Goal: Transaction & Acquisition: Purchase product/service

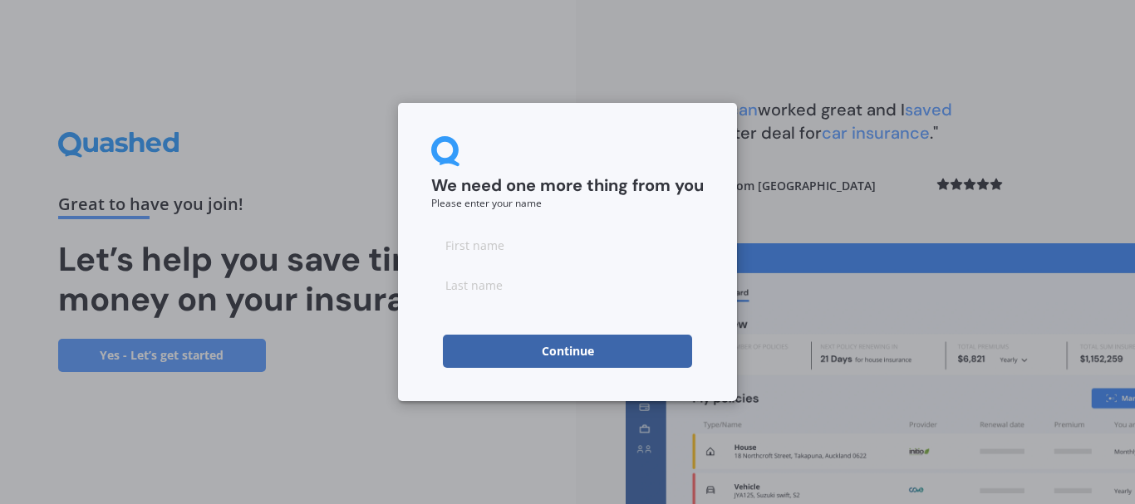
click at [583, 351] on button "Continue" at bounding box center [567, 351] width 249 height 33
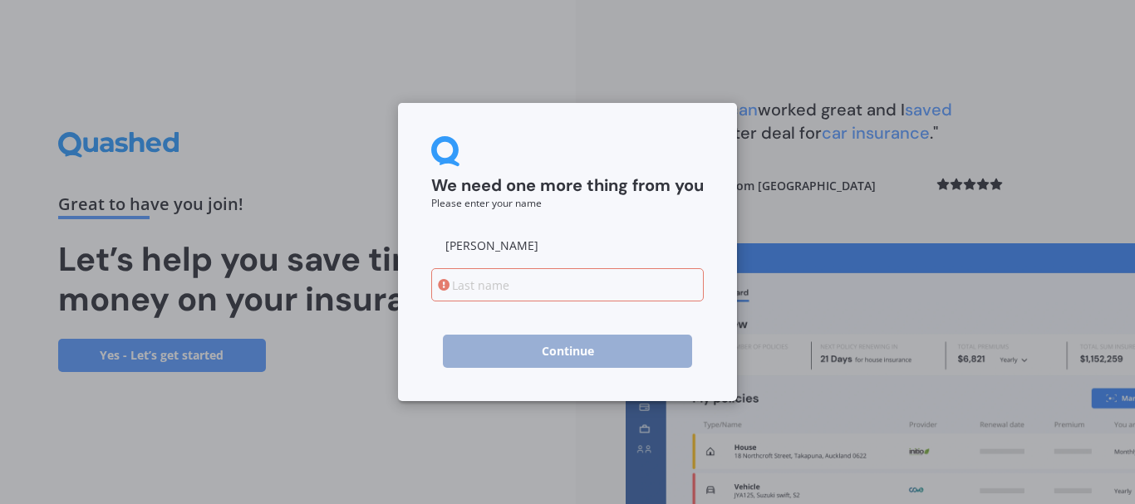
type input "[PERSON_NAME]"
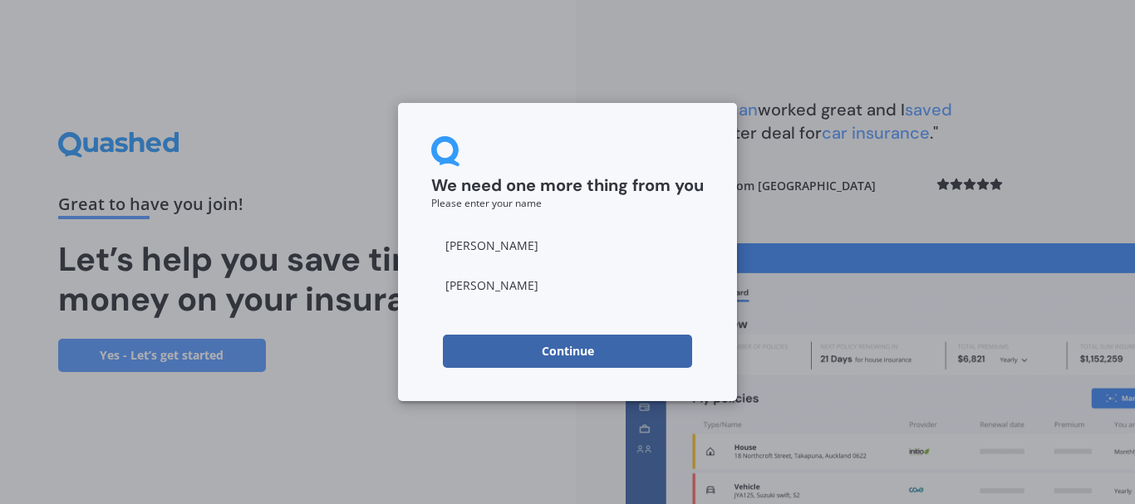
type input "[PERSON_NAME]"
click at [838, 179] on div "We need one more thing from you Please enter your name [PERSON_NAME] Continue" at bounding box center [567, 252] width 1135 height 504
drag, startPoint x: 457, startPoint y: 243, endPoint x: 502, endPoint y: 290, distance: 65.2
click at [457, 246] on input at bounding box center [567, 245] width 273 height 33
type input "[PERSON_NAME]"
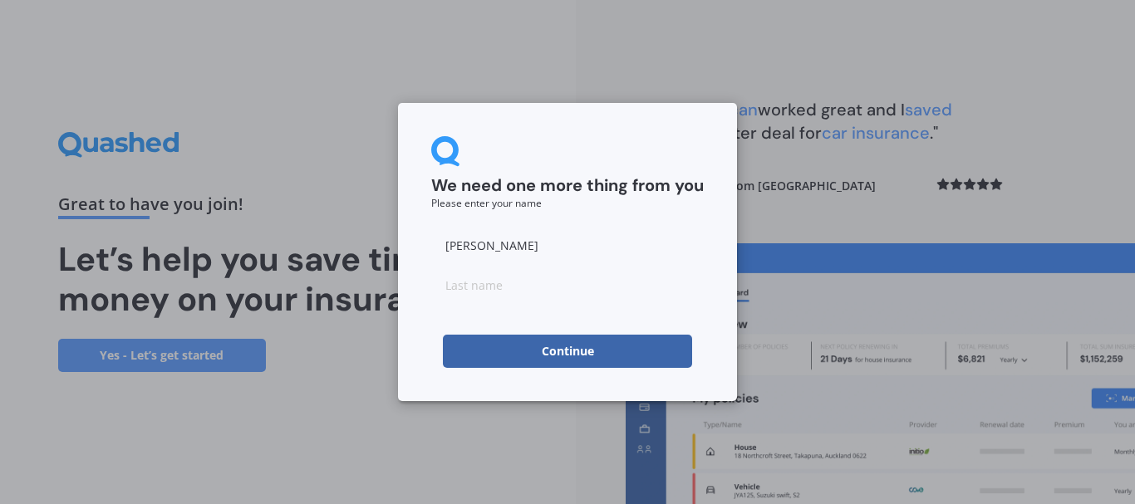
click at [467, 284] on input at bounding box center [567, 284] width 273 height 33
type input "[PERSON_NAME]"
click at [594, 354] on button "Continue" at bounding box center [567, 351] width 249 height 33
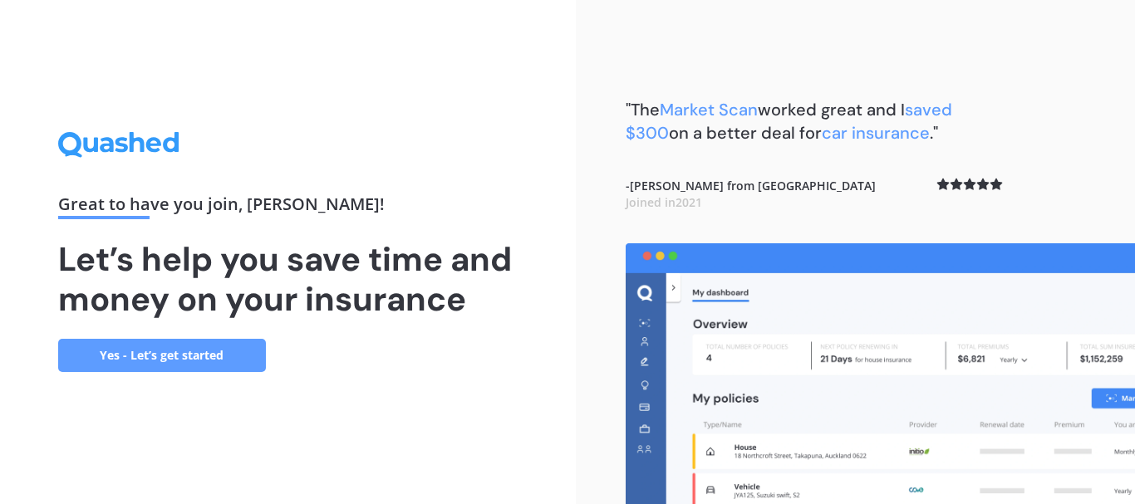
click at [140, 350] on link "Yes - Let’s get started" at bounding box center [162, 355] width 208 height 33
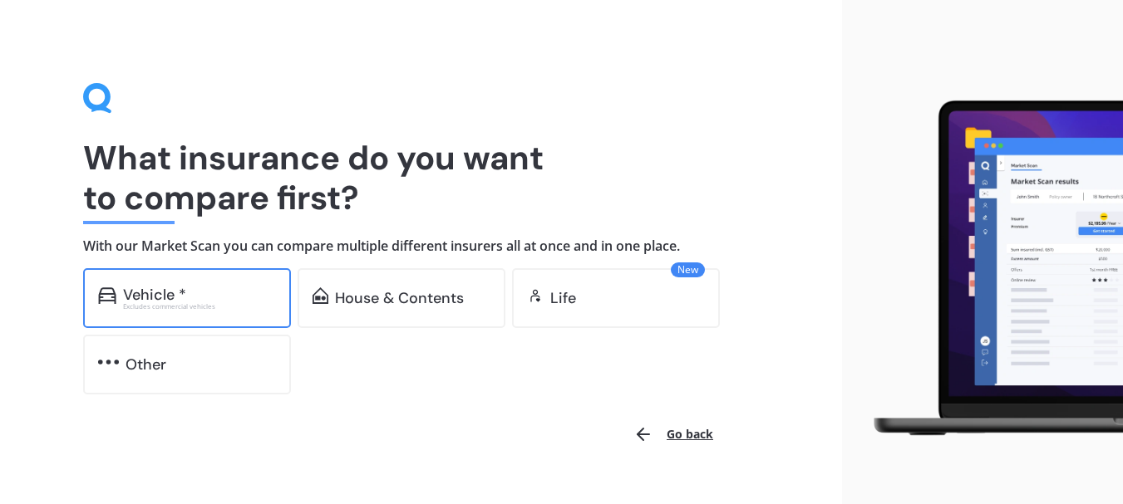
click at [146, 292] on div "Vehicle *" at bounding box center [154, 295] width 63 height 17
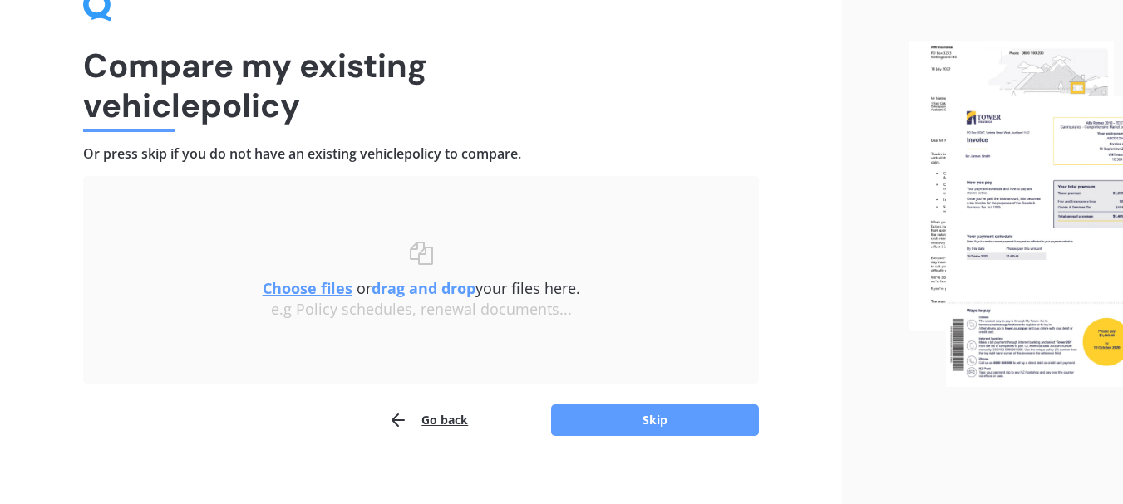
scroll to position [108, 0]
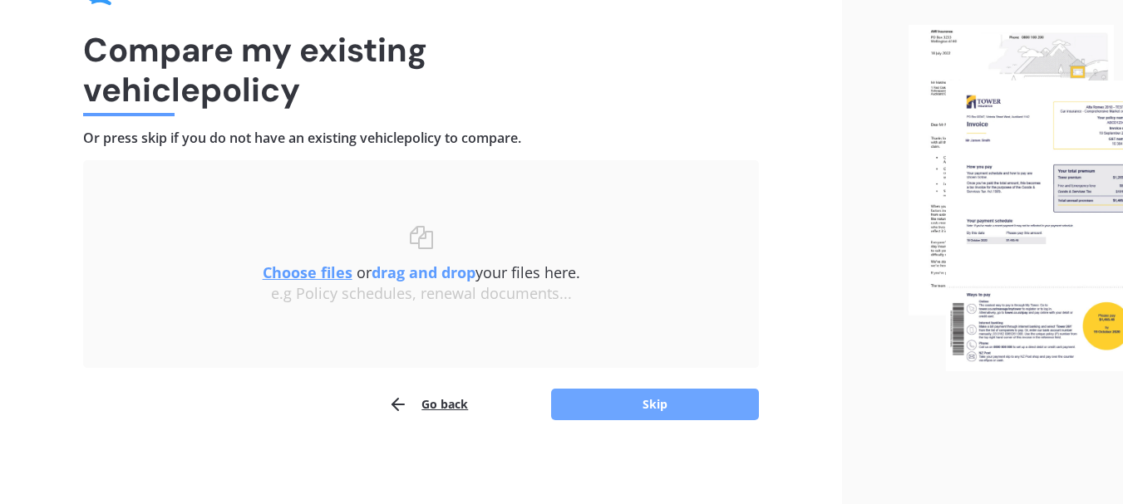
click at [645, 403] on button "Skip" at bounding box center [655, 405] width 208 height 32
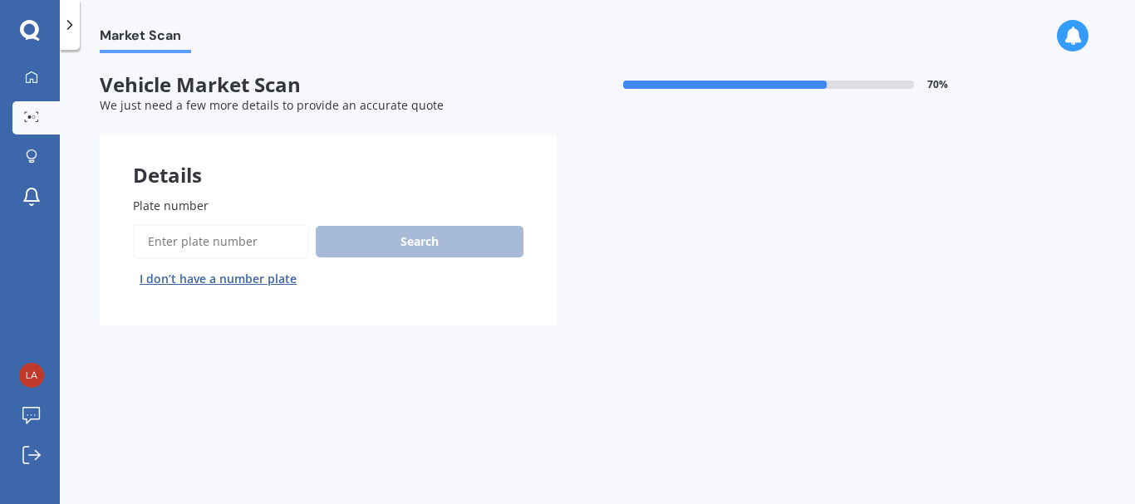
click at [184, 234] on input "Plate number" at bounding box center [221, 241] width 176 height 35
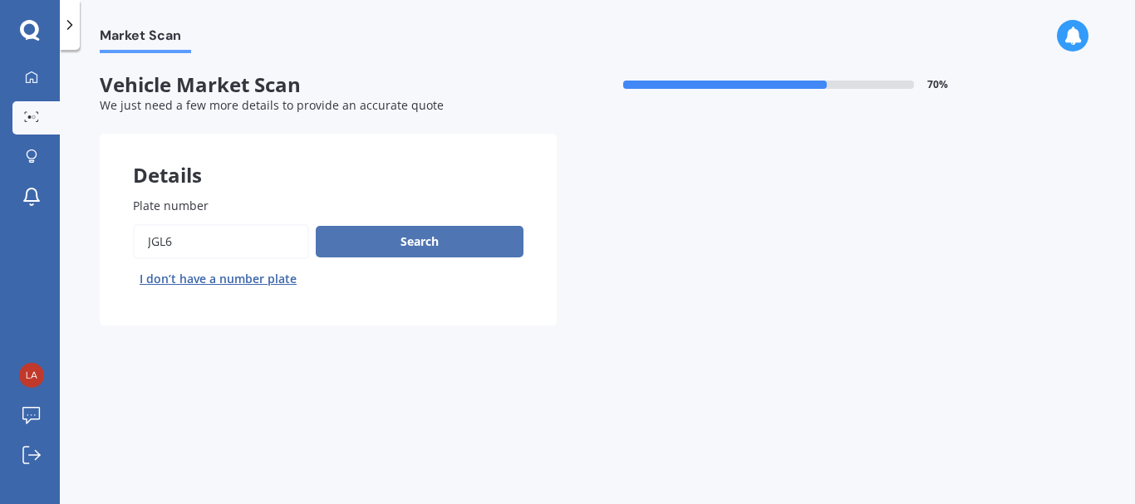
type input "JGL6"
click at [408, 243] on button "Search" at bounding box center [420, 242] width 208 height 32
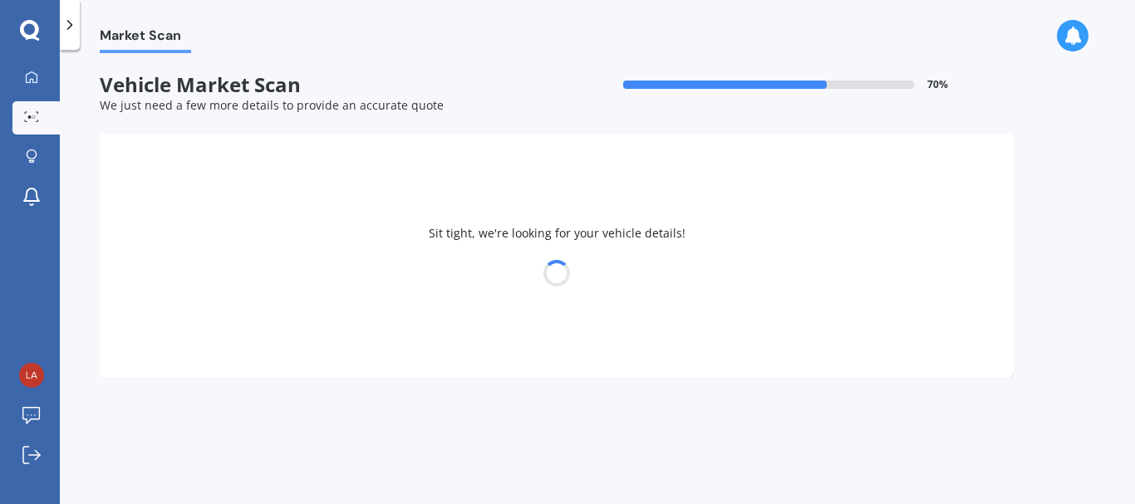
select select "KIA"
select select "CERATO"
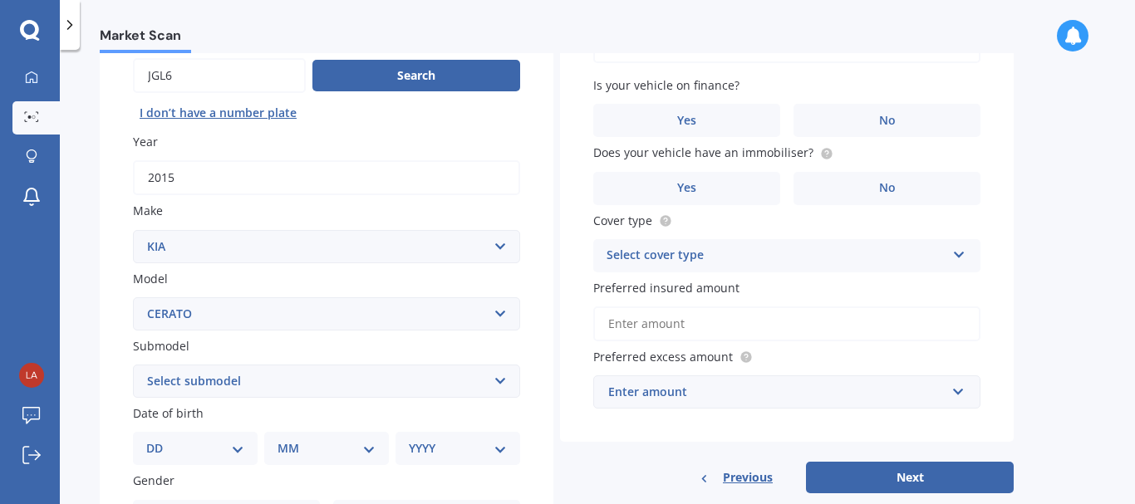
scroll to position [249, 0]
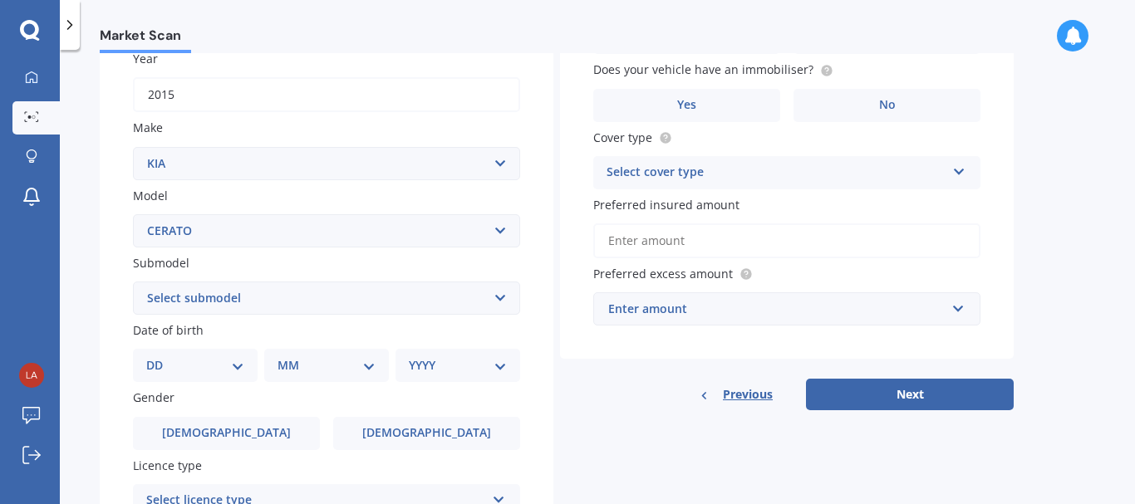
click at [273, 297] on select "Select submodel (All) EX GT 1.6PT/7AM Limited LX Hatch" at bounding box center [326, 298] width 387 height 33
select select "EX"
click at [133, 282] on select "Select submodel (All) EX GT 1.6PT/7AM Limited LX Hatch" at bounding box center [326, 298] width 387 height 33
click at [238, 361] on select "DD 01 02 03 04 05 06 07 08 09 10 11 12 13 14 15 16 17 18 19 20 21 22 23 24 25 2…" at bounding box center [195, 365] width 98 height 18
select select "19"
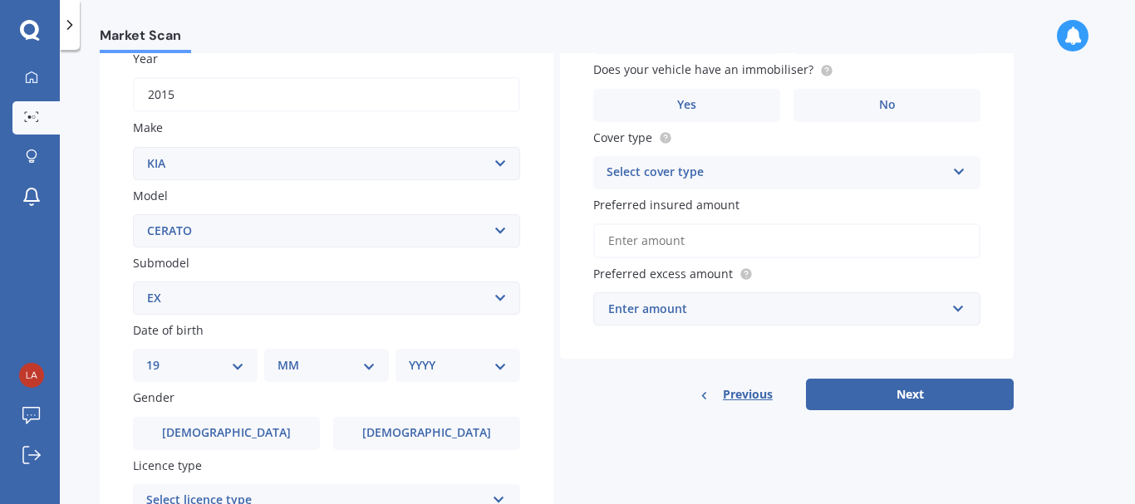
click at [160, 356] on select "DD 01 02 03 04 05 06 07 08 09 10 11 12 13 14 15 16 17 18 19 20 21 22 23 24 25 2…" at bounding box center [195, 365] width 98 height 18
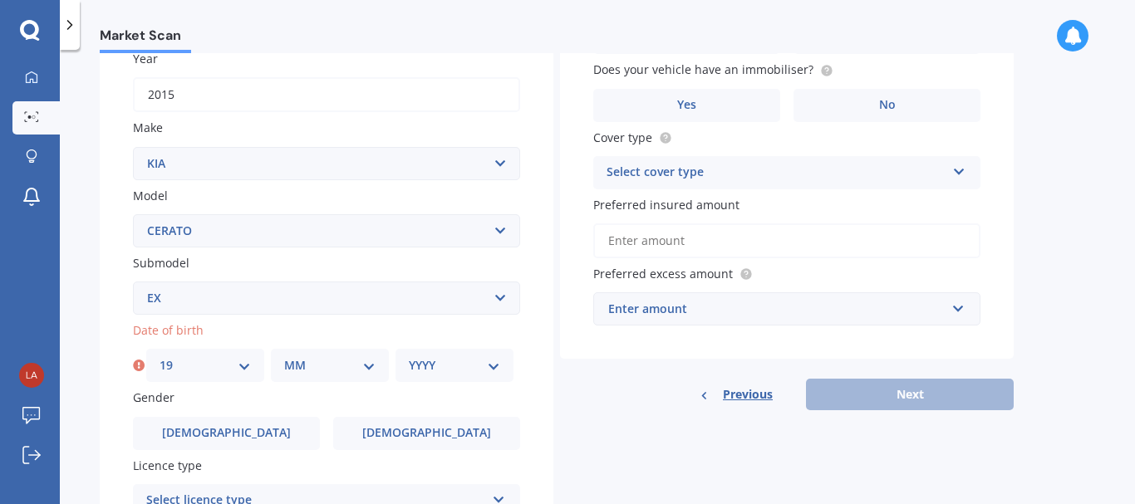
click at [371, 365] on select "MM 01 02 03 04 05 06 07 08 09 10 11 12" at bounding box center [329, 365] width 91 height 18
select select "01"
click at [284, 356] on select "MM 01 02 03 04 05 06 07 08 09 10 11 12" at bounding box center [329, 365] width 91 height 18
click at [489, 363] on select "YYYY 2025 2024 2023 2022 2021 2020 2019 2018 2017 2016 2015 2014 2013 2012 2011…" at bounding box center [454, 365] width 91 height 18
select select "1946"
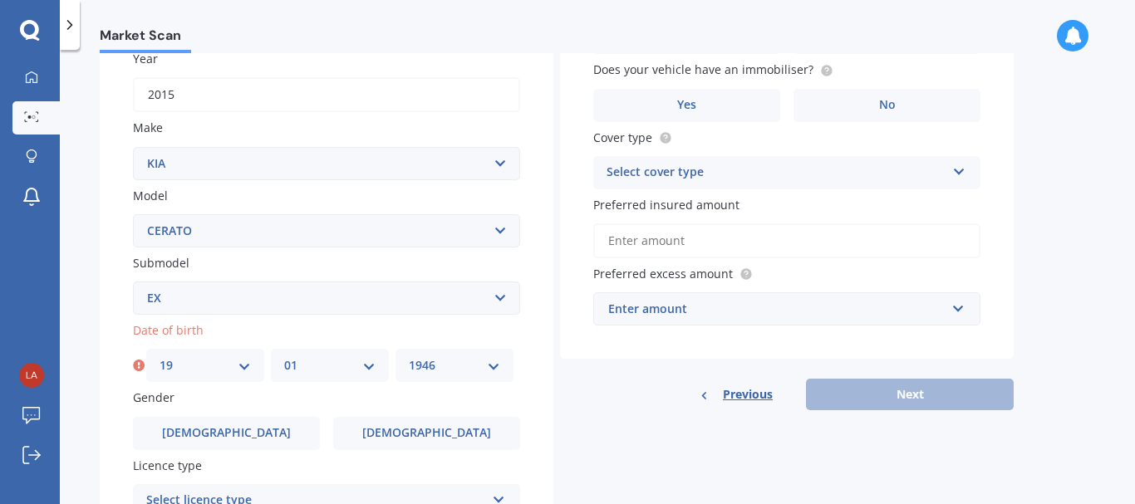
click at [409, 356] on select "YYYY 2025 2024 2023 2022 2021 2020 2019 2018 2017 2016 2015 2014 2013 2012 2011…" at bounding box center [454, 365] width 91 height 18
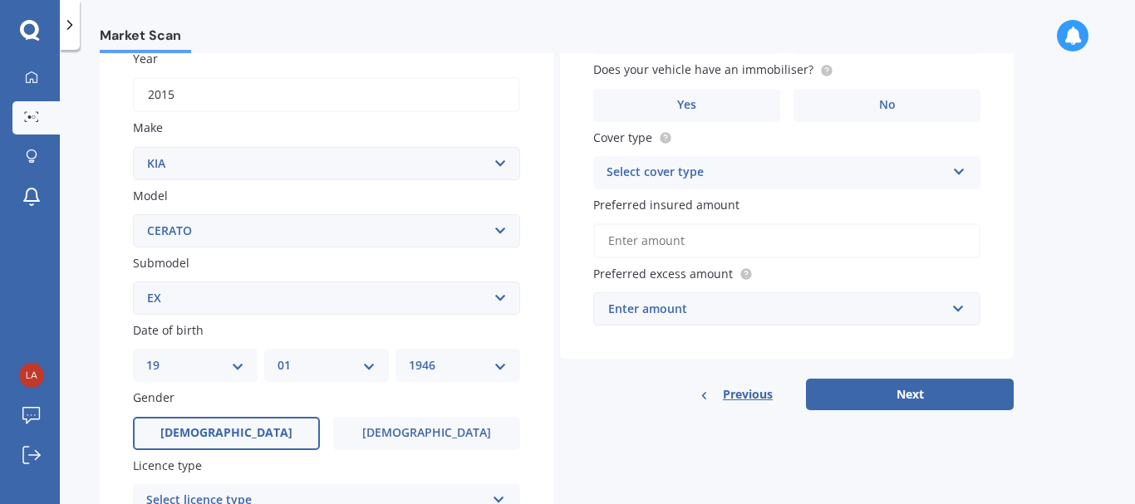
click at [227, 436] on span "[DEMOGRAPHIC_DATA]" at bounding box center [226, 433] width 132 height 14
click at [0, 0] on input "[DEMOGRAPHIC_DATA]" at bounding box center [0, 0] width 0 height 0
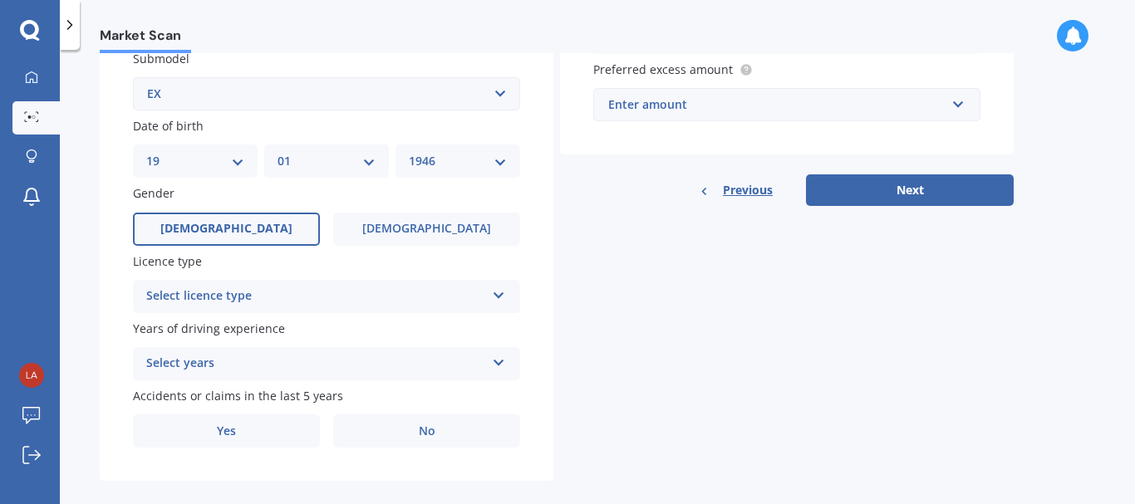
scroll to position [474, 0]
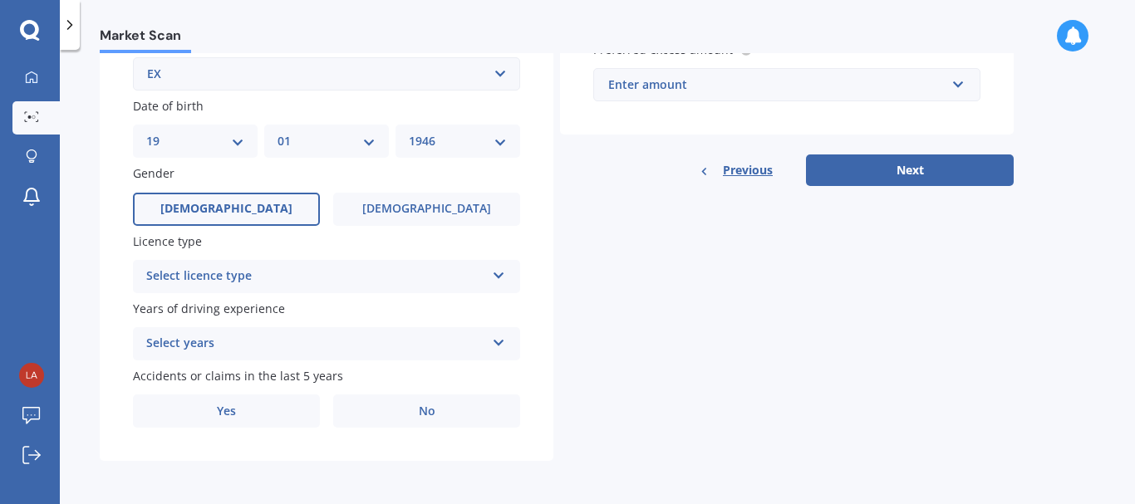
click at [501, 274] on icon at bounding box center [499, 273] width 14 height 12
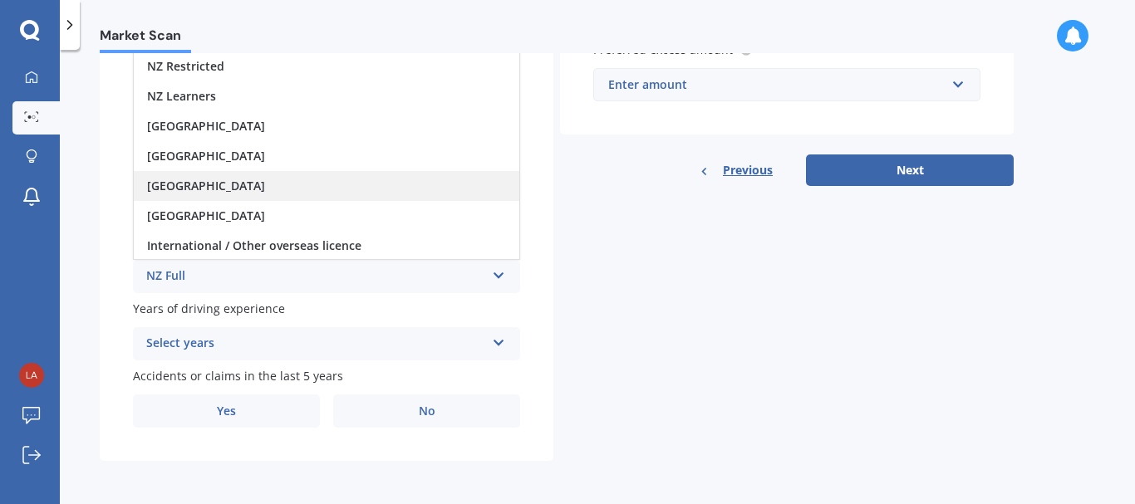
scroll to position [391, 0]
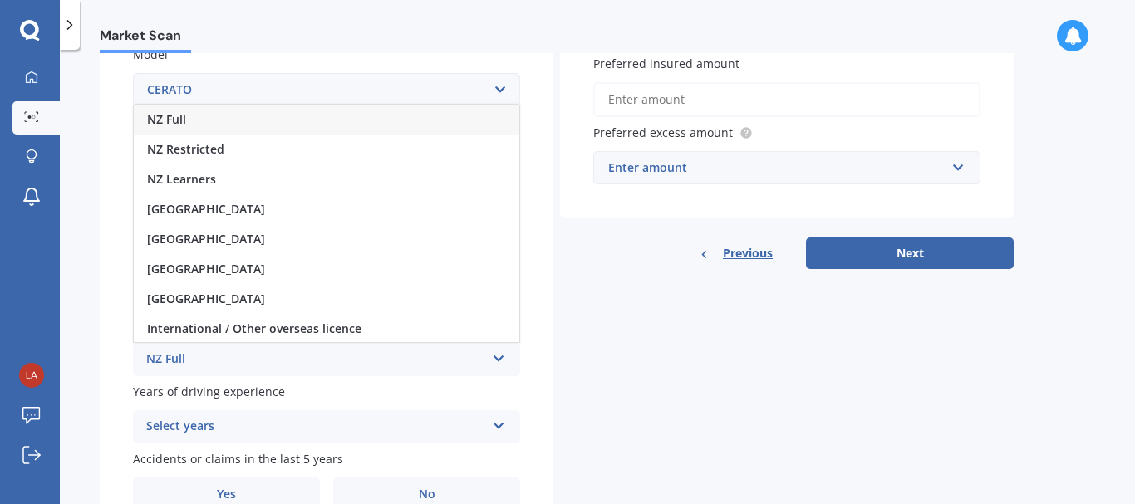
click at [217, 125] on div "NZ Full" at bounding box center [327, 120] width 386 height 30
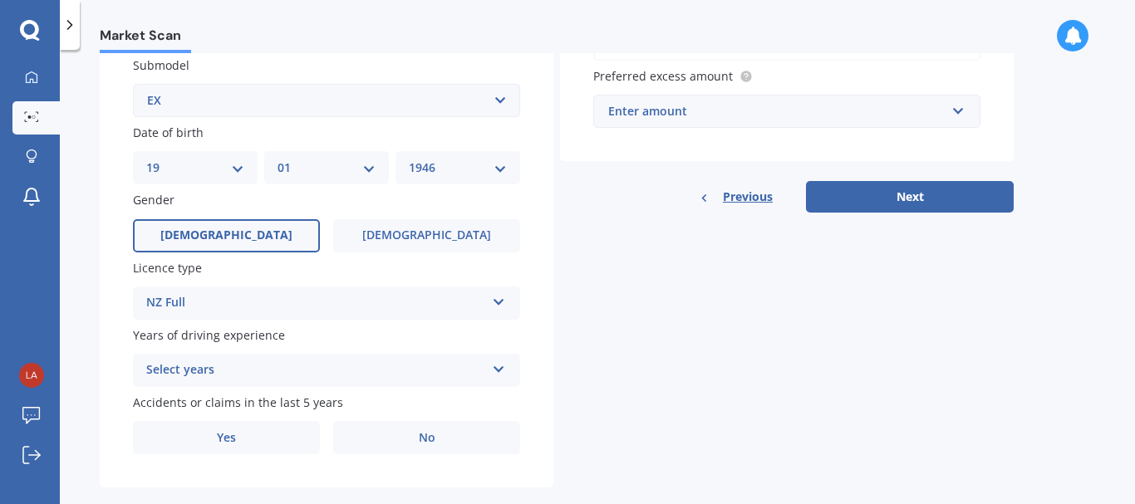
scroll to position [474, 0]
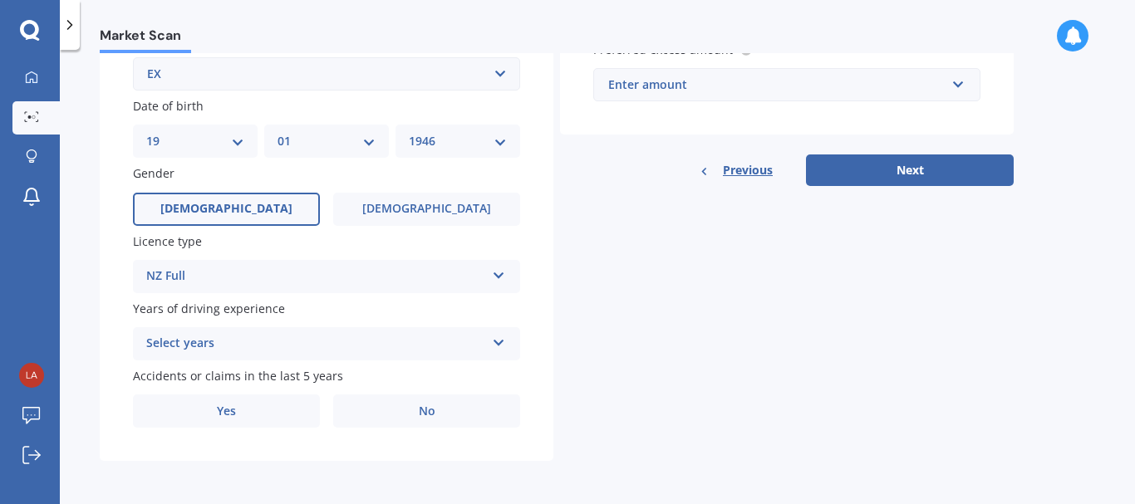
click at [493, 341] on icon at bounding box center [499, 340] width 14 height 12
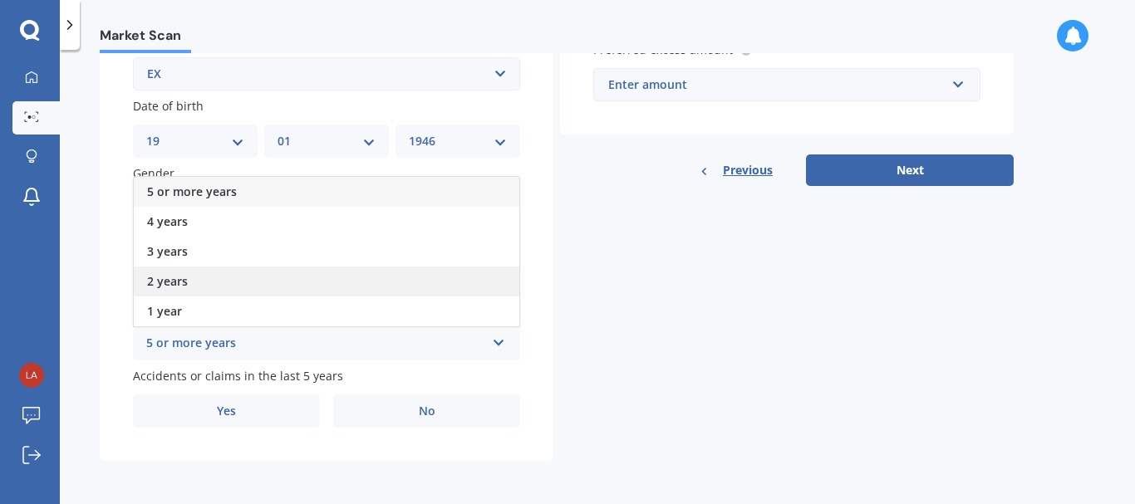
scroll to position [391, 0]
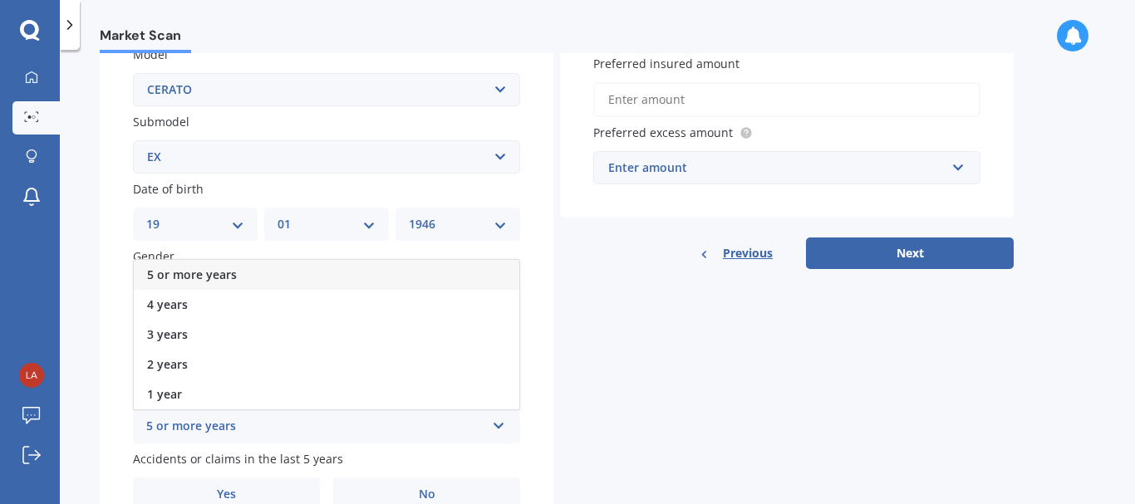
click at [335, 274] on div "5 or more years" at bounding box center [327, 275] width 386 height 30
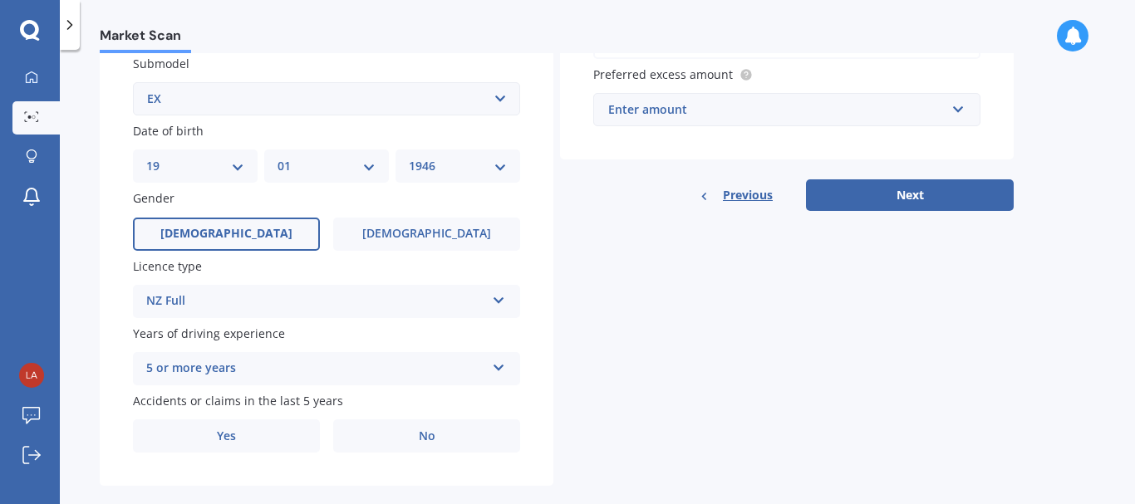
scroll to position [474, 0]
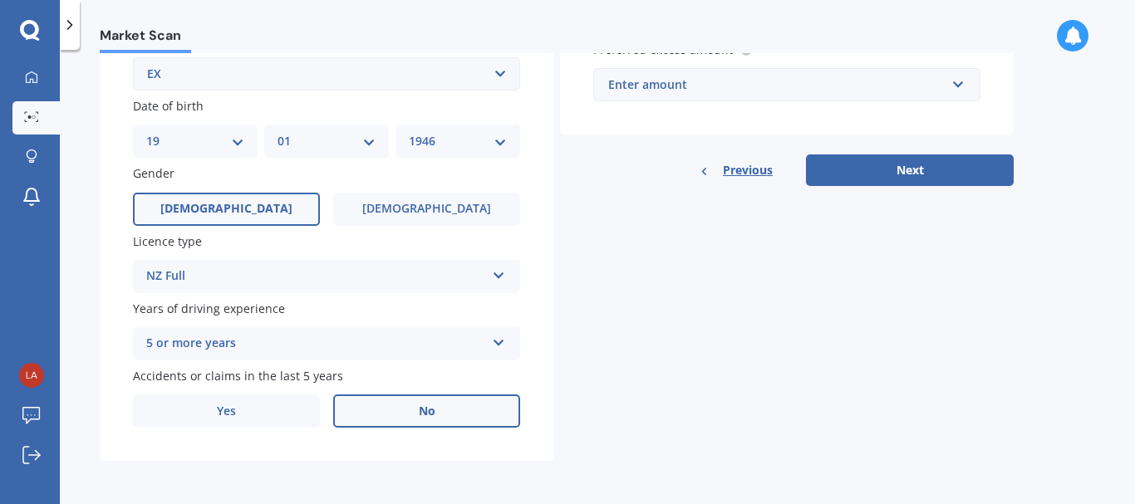
click at [434, 415] on span "No" at bounding box center [427, 412] width 17 height 14
click at [0, 0] on input "No" at bounding box center [0, 0] width 0 height 0
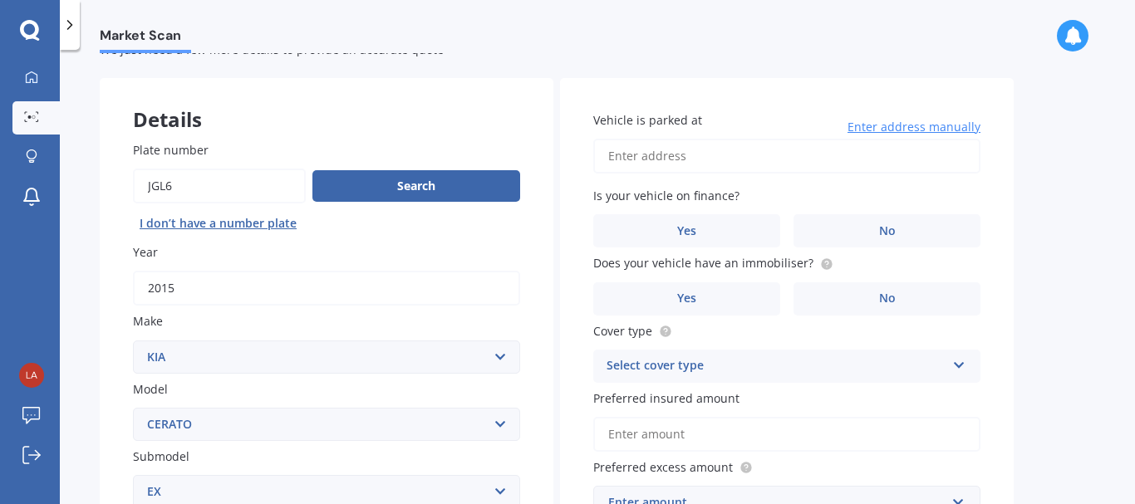
scroll to position [83, 0]
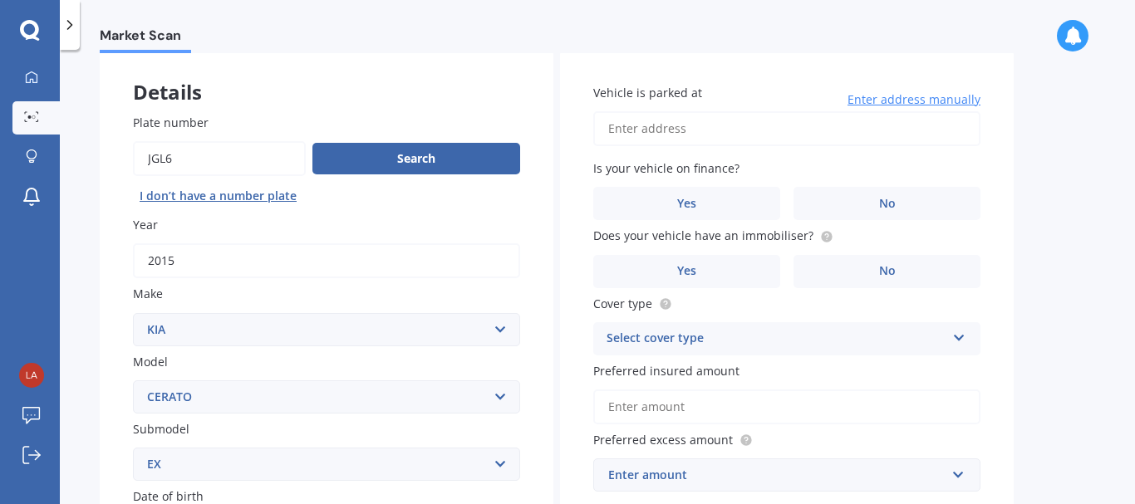
click at [619, 120] on input "Vehicle is parked at" at bounding box center [786, 128] width 387 height 35
type input "[STREET_ADDRESS]"
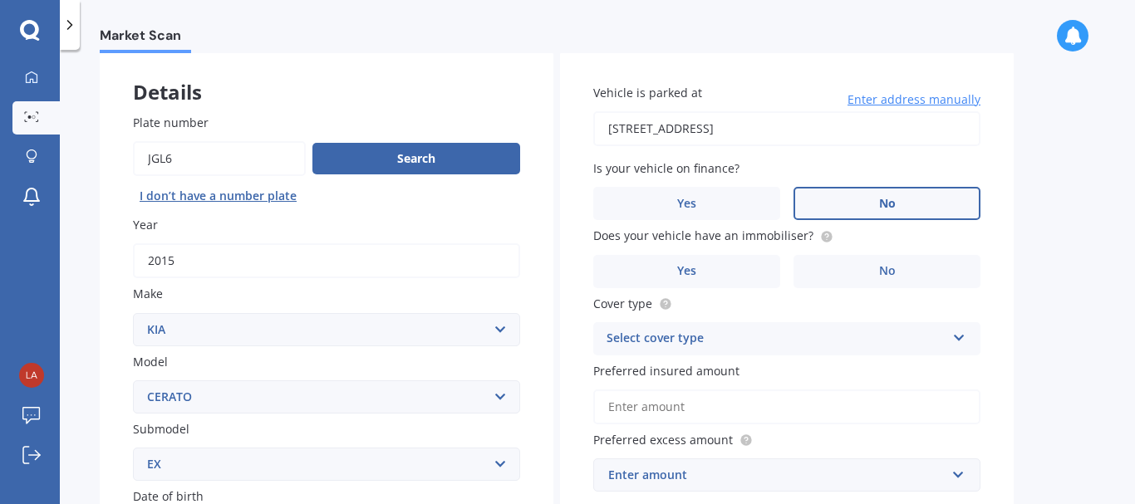
click at [921, 204] on label "No" at bounding box center [887, 203] width 187 height 33
click at [0, 0] on input "No" at bounding box center [0, 0] width 0 height 0
click at [707, 277] on label "Yes" at bounding box center [686, 271] width 187 height 33
click at [0, 0] on input "Yes" at bounding box center [0, 0] width 0 height 0
click at [956, 334] on icon at bounding box center [959, 335] width 14 height 12
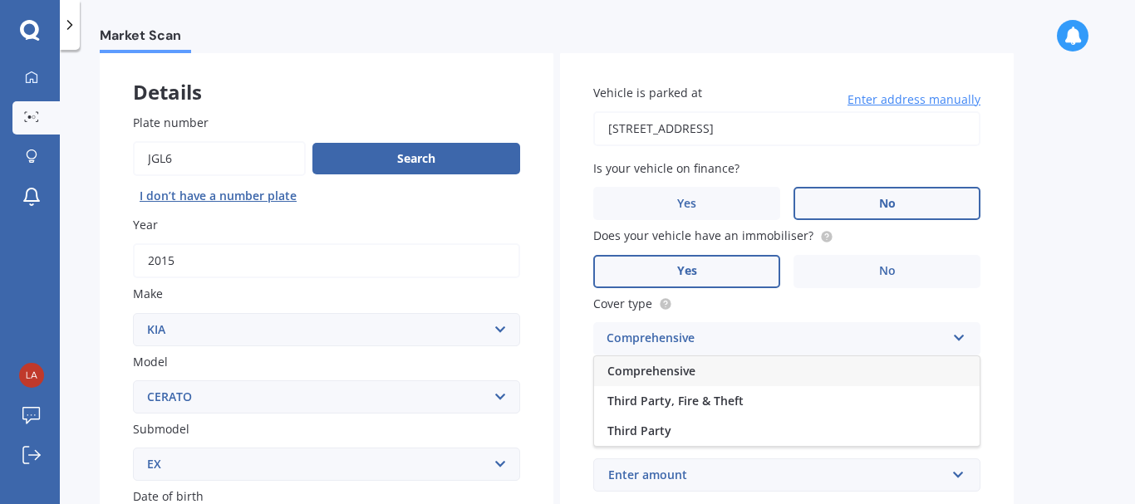
click at [654, 374] on span "Comprehensive" at bounding box center [651, 371] width 88 height 16
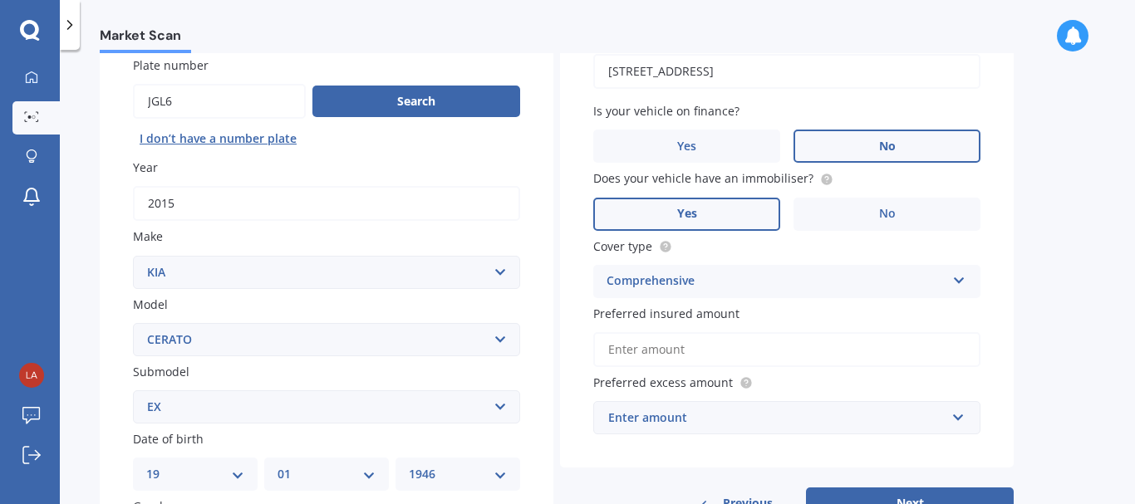
scroll to position [166, 0]
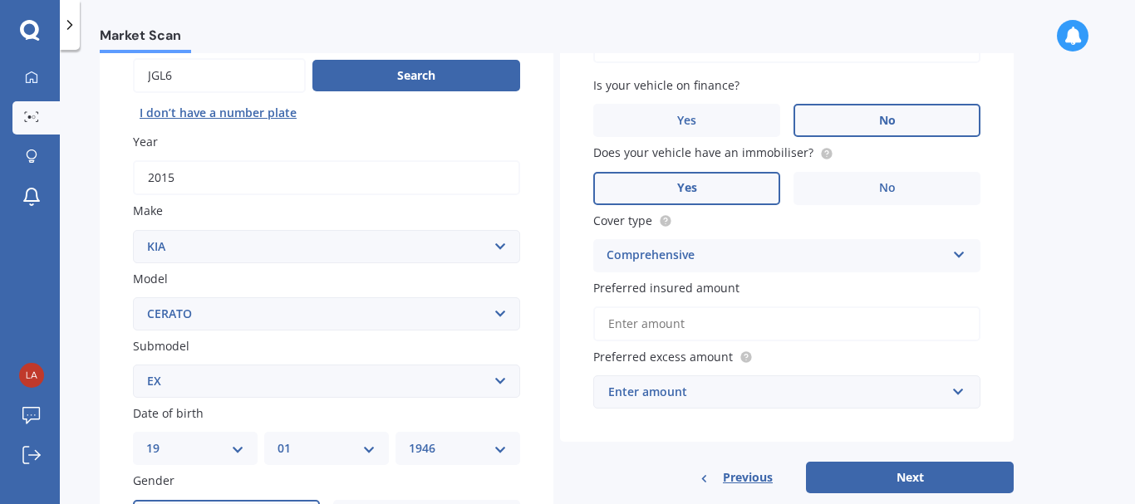
click at [646, 317] on input "Preferred insured amount" at bounding box center [786, 324] width 387 height 35
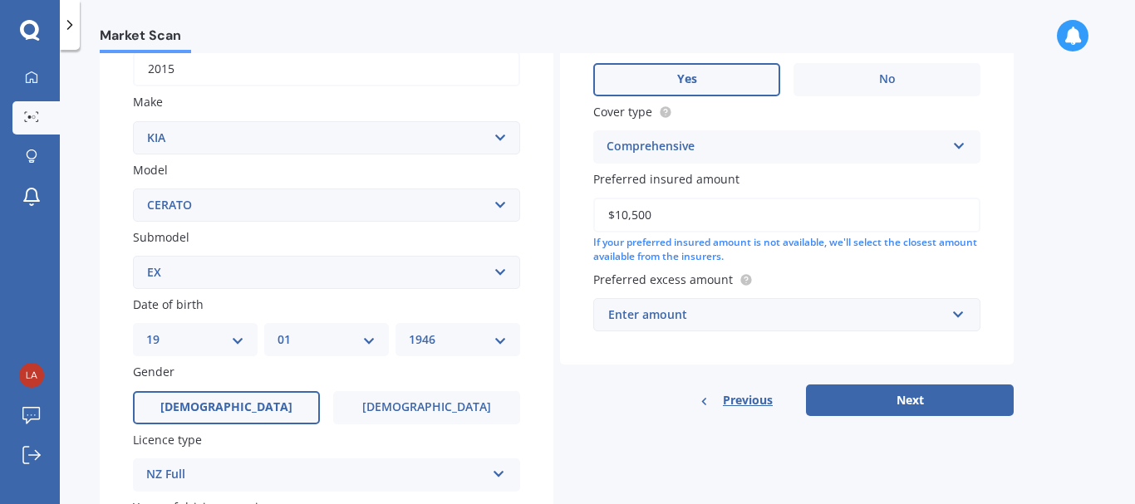
scroll to position [332, 0]
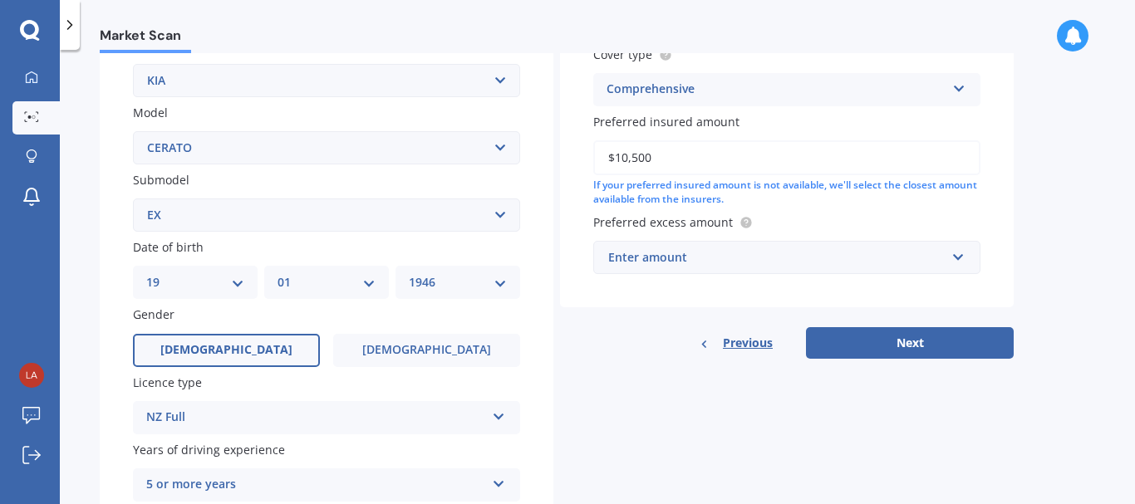
type input "$10,500"
click at [958, 255] on input "text" at bounding box center [781, 258] width 372 height 32
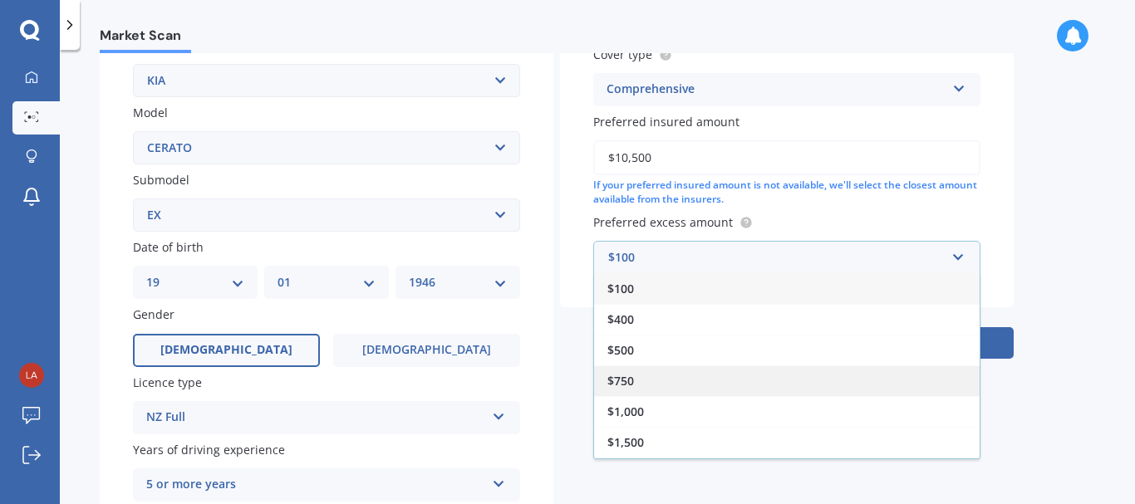
click at [685, 377] on div "$750" at bounding box center [787, 381] width 386 height 31
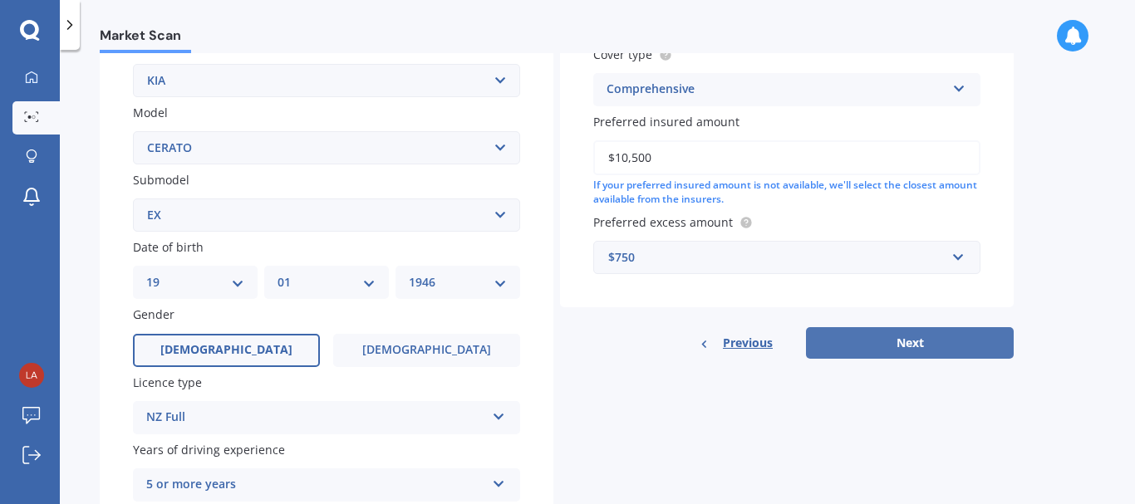
click at [916, 341] on button "Next" at bounding box center [910, 343] width 208 height 32
select select "19"
select select "01"
select select "1946"
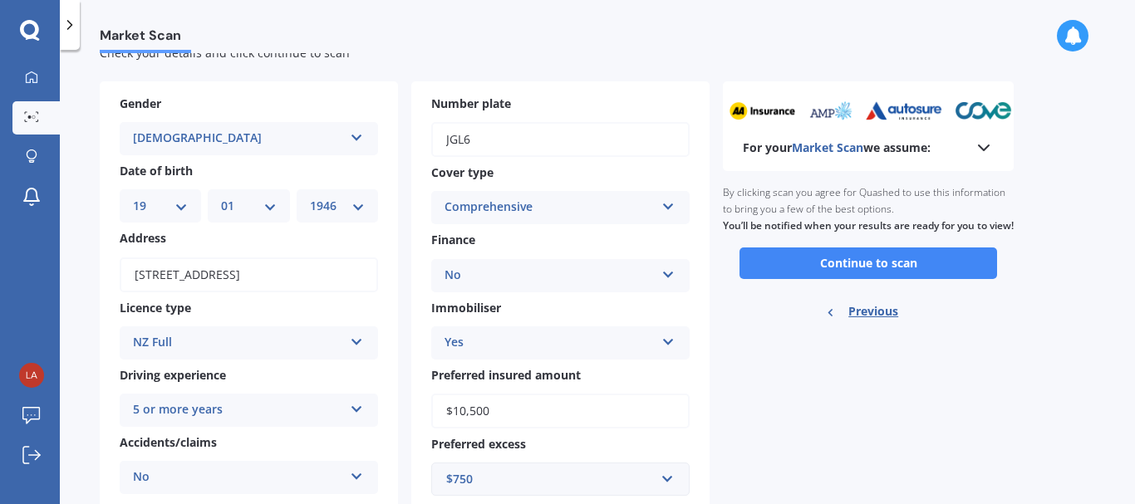
scroll to position [0, 0]
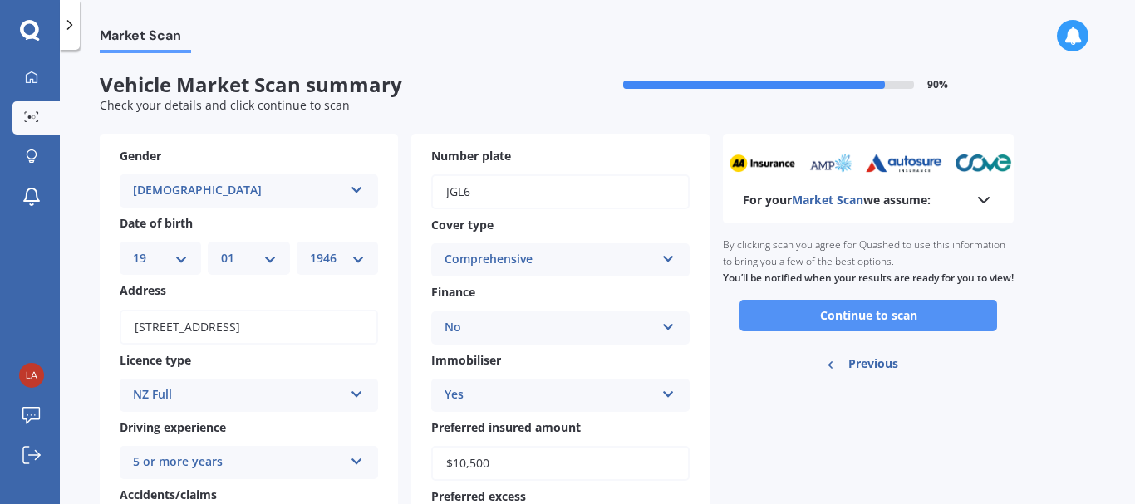
click at [827, 330] on button "Continue to scan" at bounding box center [869, 316] width 258 height 32
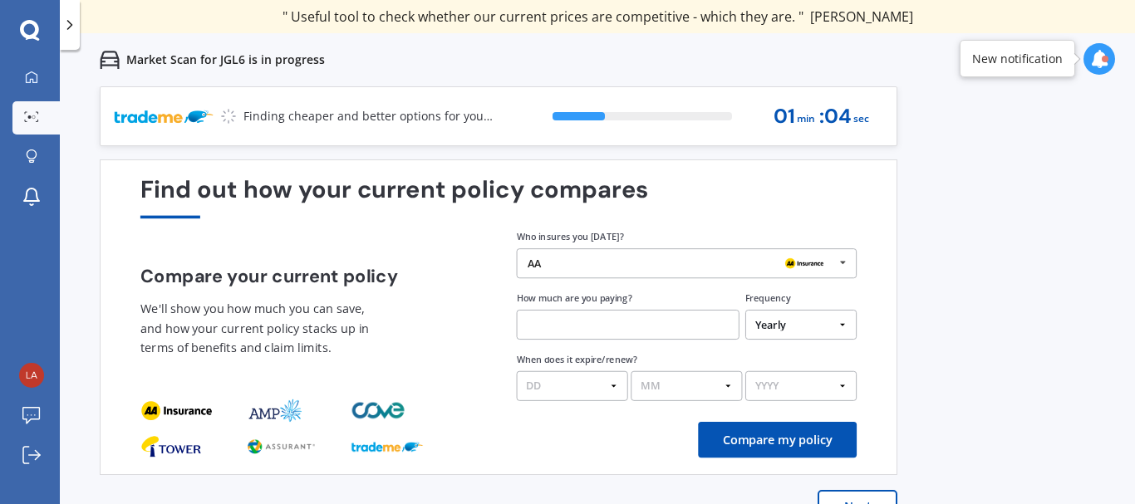
click at [805, 437] on button "Compare my policy" at bounding box center [777, 440] width 159 height 36
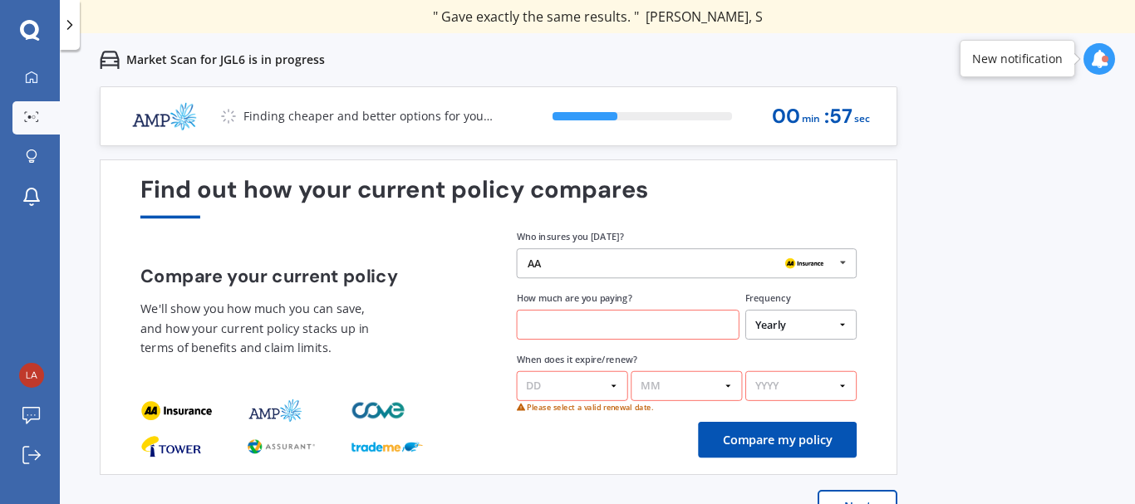
click at [539, 325] on input "text" at bounding box center [628, 325] width 223 height 30
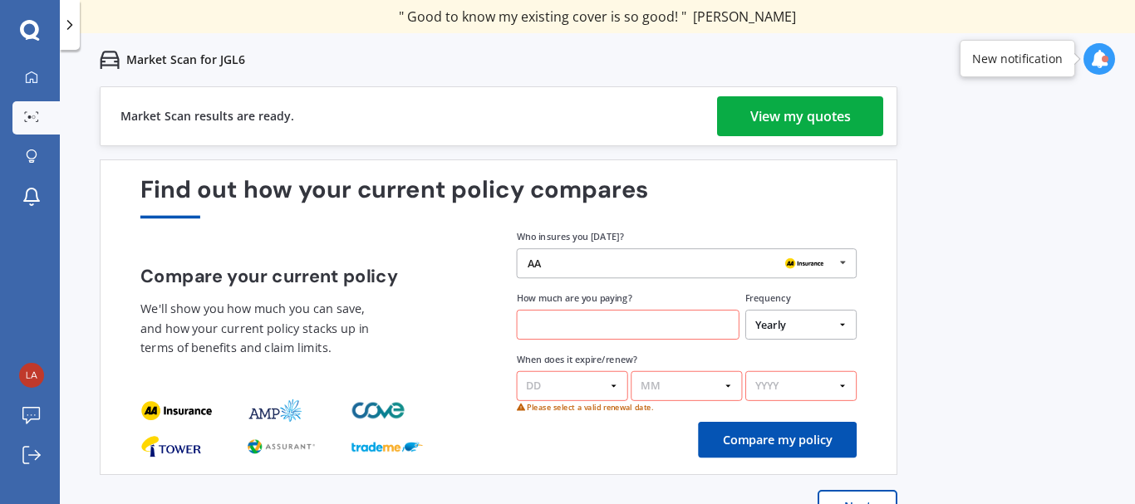
click at [843, 260] on icon at bounding box center [843, 262] width 22 height 27
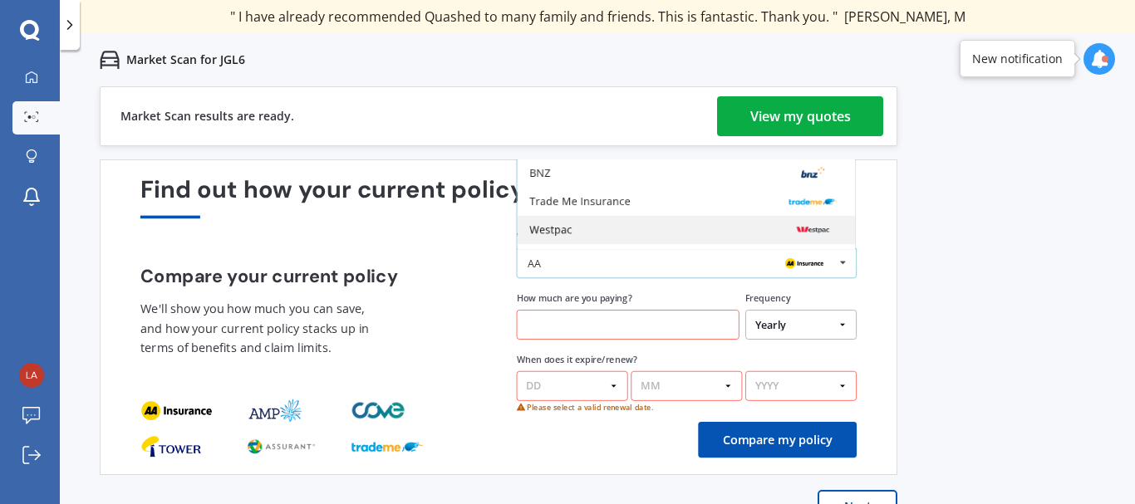
scroll to position [109, 0]
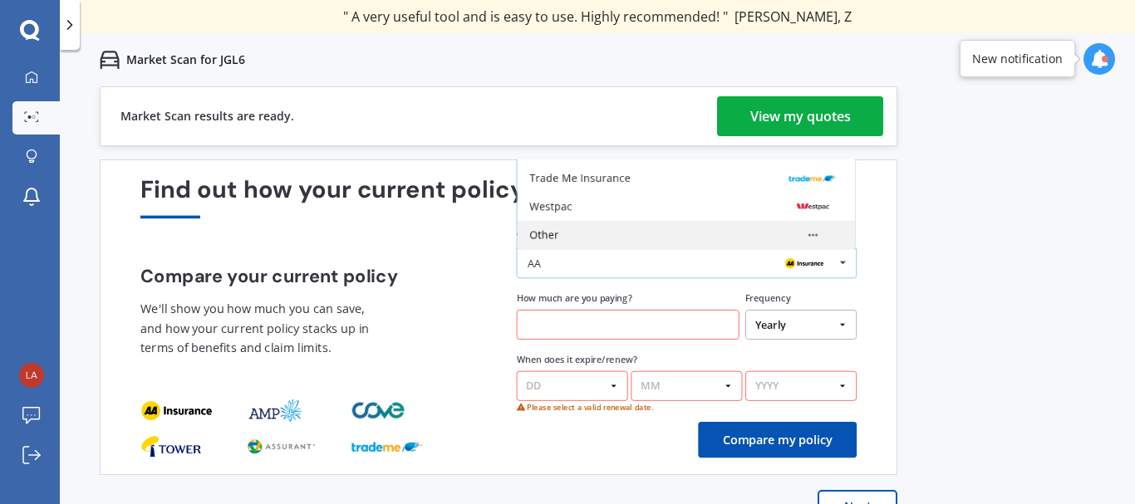
click at [689, 237] on div "Other" at bounding box center [685, 235] width 313 height 12
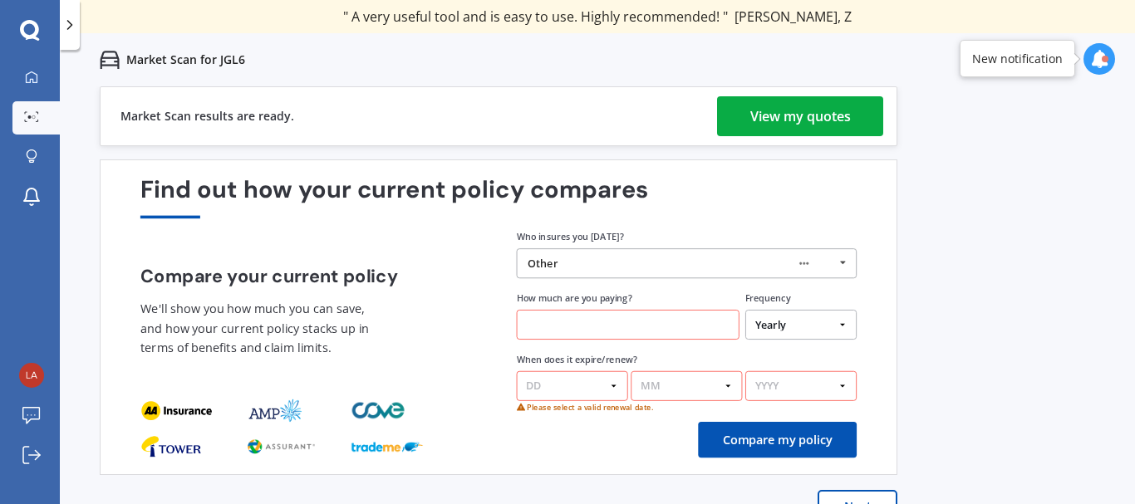
click at [568, 258] on div "Other" at bounding box center [681, 264] width 307 height 12
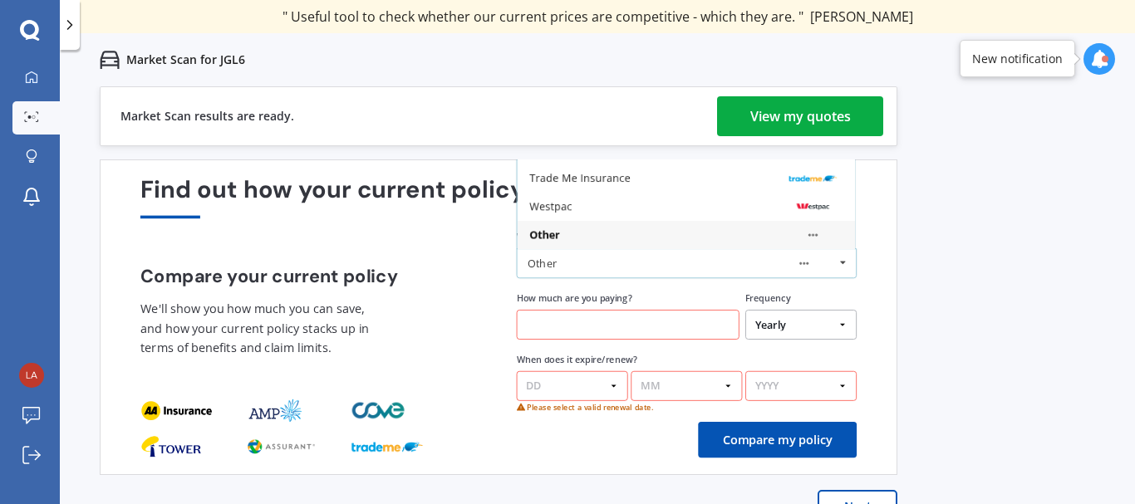
click at [577, 239] on div "Other" at bounding box center [685, 235] width 313 height 12
click at [566, 321] on input "text" at bounding box center [628, 325] width 223 height 30
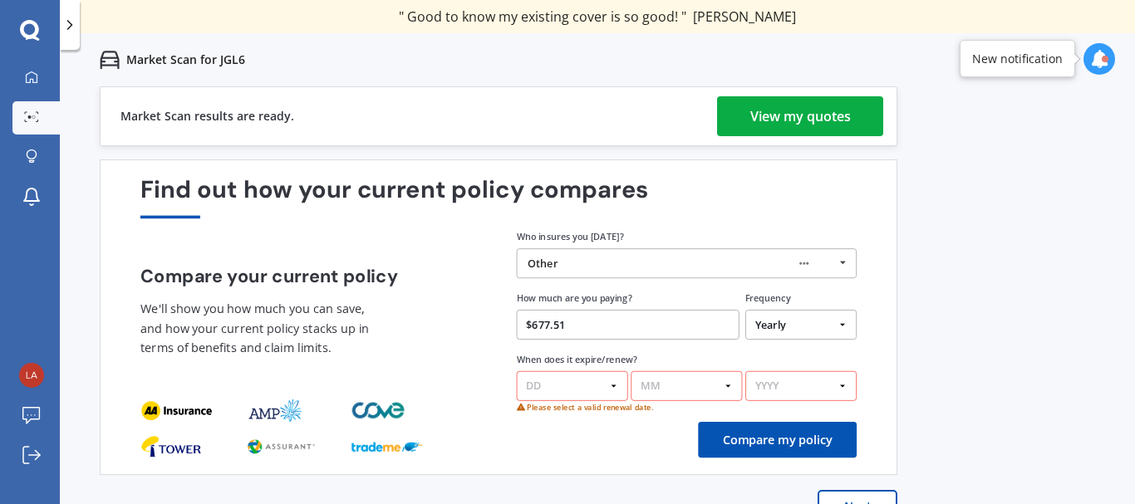
type input "$677.51"
click at [617, 388] on select "DD 01 02 03 04 05 06 07 08 09 10 11 12 13 14 15 16 17 18 19 20 21 22 23 24 25 2…" at bounding box center [572, 386] width 111 height 30
select select "14"
click at [517, 371] on select "DD 01 02 03 04 05 06 07 08 09 10 11 12 13 14 15 16 17 18 19 20 21 22 23 24 25 2…" at bounding box center [572, 386] width 111 height 30
click at [733, 381] on select "MM 01 02 03 04 05 06 07 08 09 10 11 12" at bounding box center [686, 386] width 111 height 30
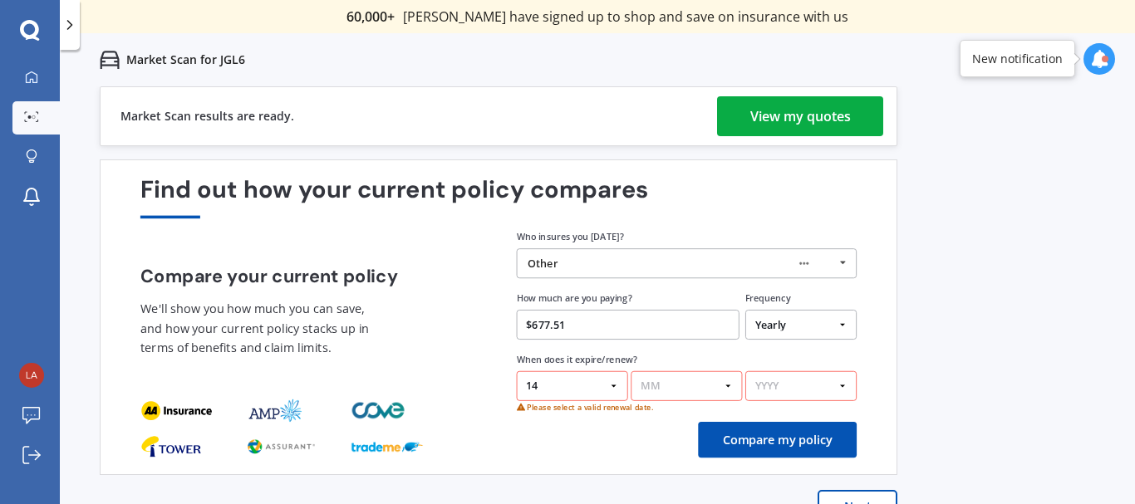
select select "09"
click at [631, 371] on select "MM 01 02 03 04 05 06 07 08 09 10 11 12" at bounding box center [686, 386] width 111 height 30
click at [847, 386] on select "YYYY 2026 2025 2024" at bounding box center [800, 386] width 111 height 30
select select "2025"
click at [745, 371] on select "YYYY 2026 2025 2024" at bounding box center [800, 386] width 111 height 30
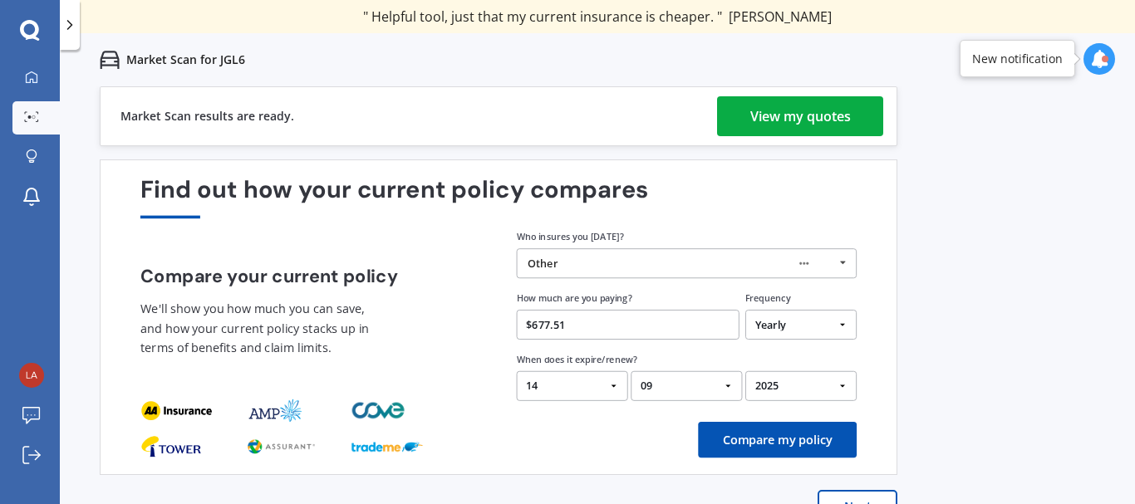
click at [776, 436] on button "Compare my policy" at bounding box center [777, 440] width 159 height 36
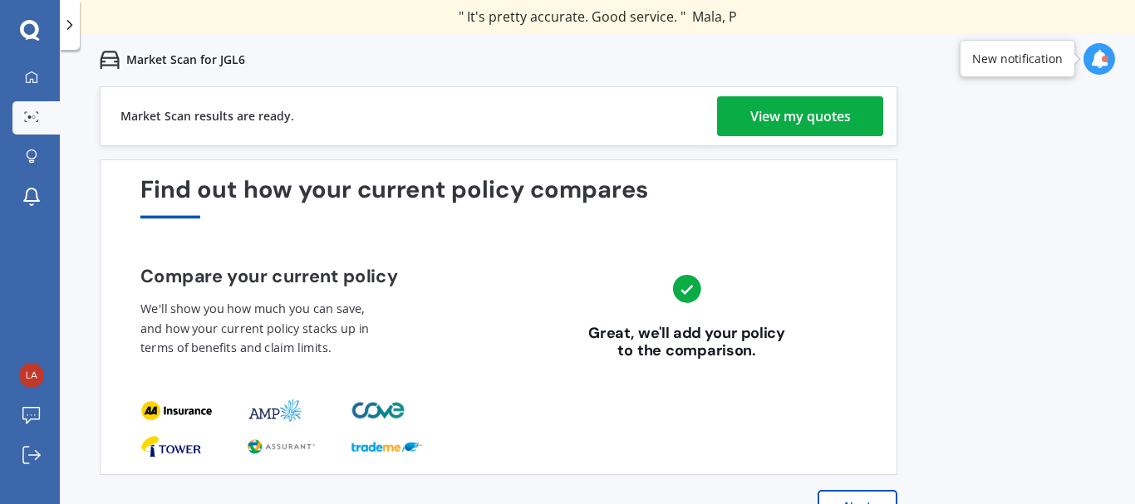
click at [873, 502] on button "Next" at bounding box center [858, 506] width 80 height 33
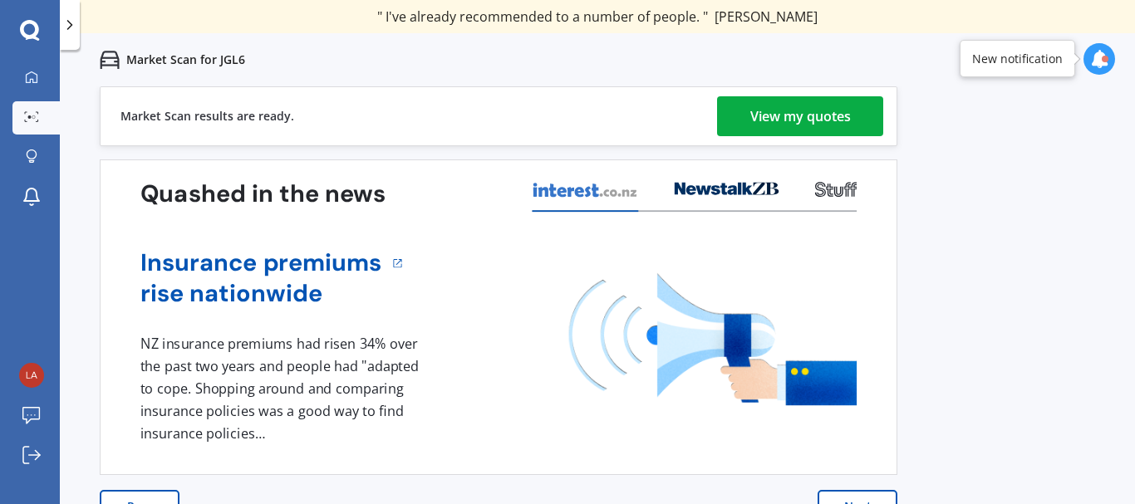
click at [765, 110] on div "View my quotes" at bounding box center [800, 116] width 101 height 40
